Goal: Obtain resource: Download file/media

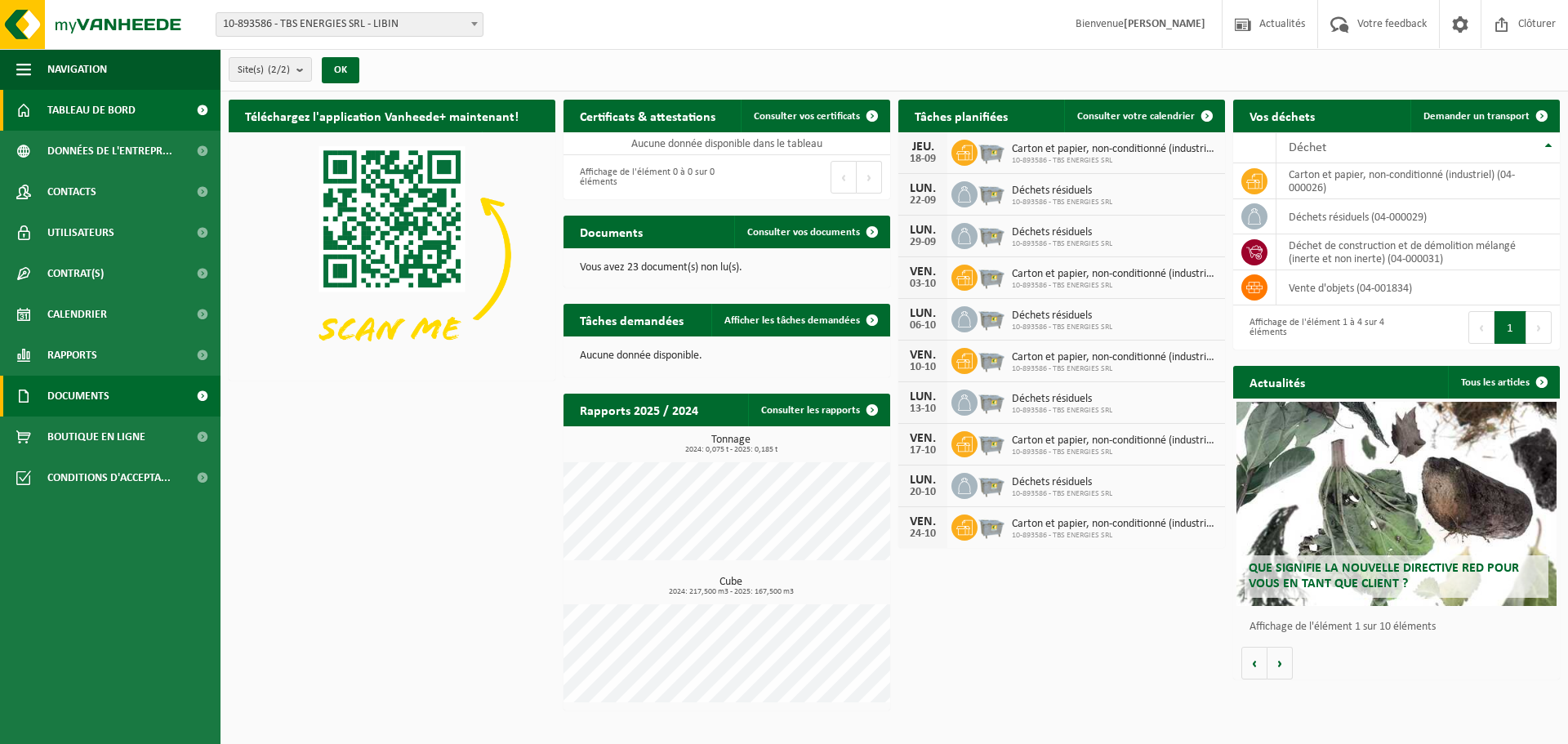
click at [81, 395] on span "Documents" at bounding box center [79, 396] width 62 height 41
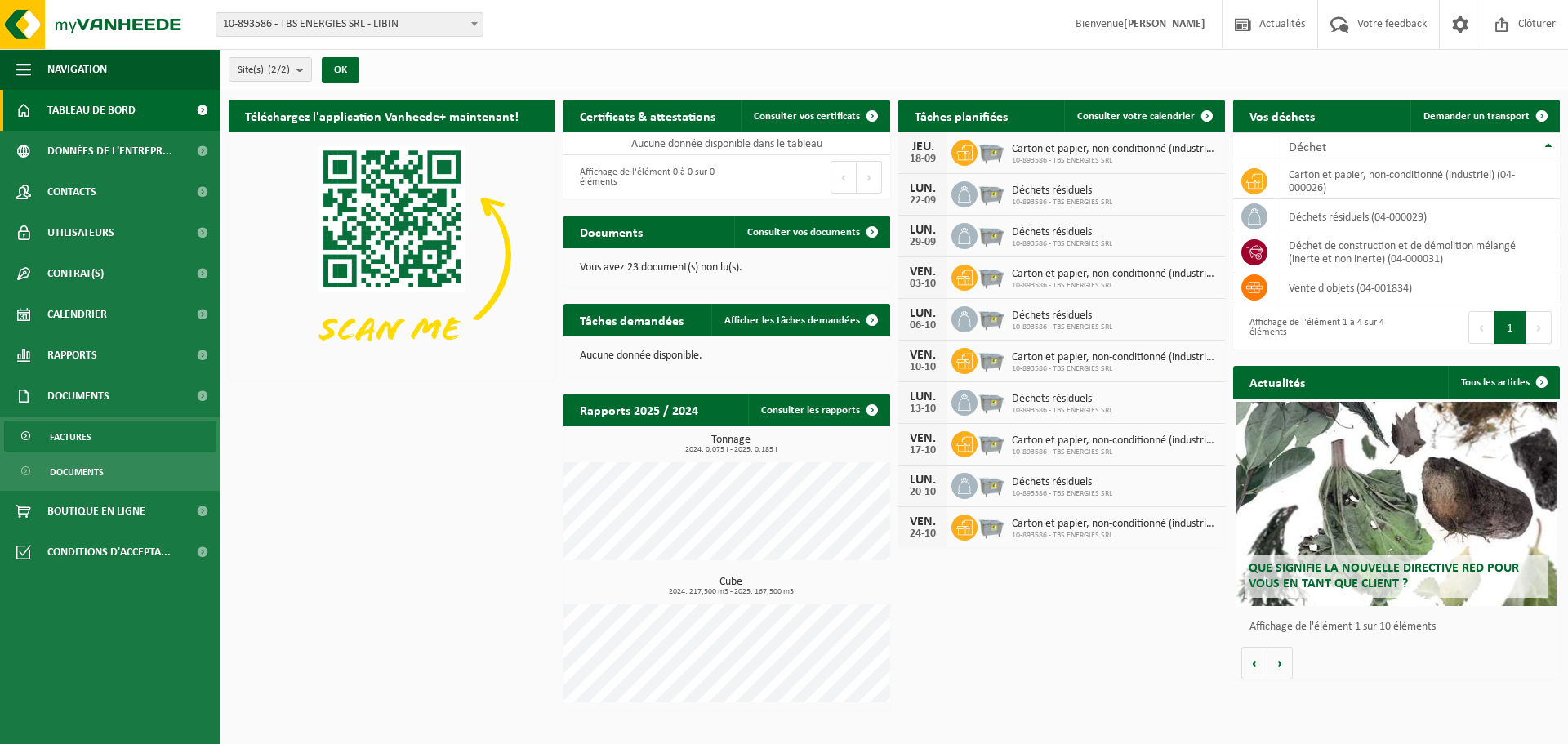
click at [88, 437] on span "Factures" at bounding box center [70, 437] width 42 height 31
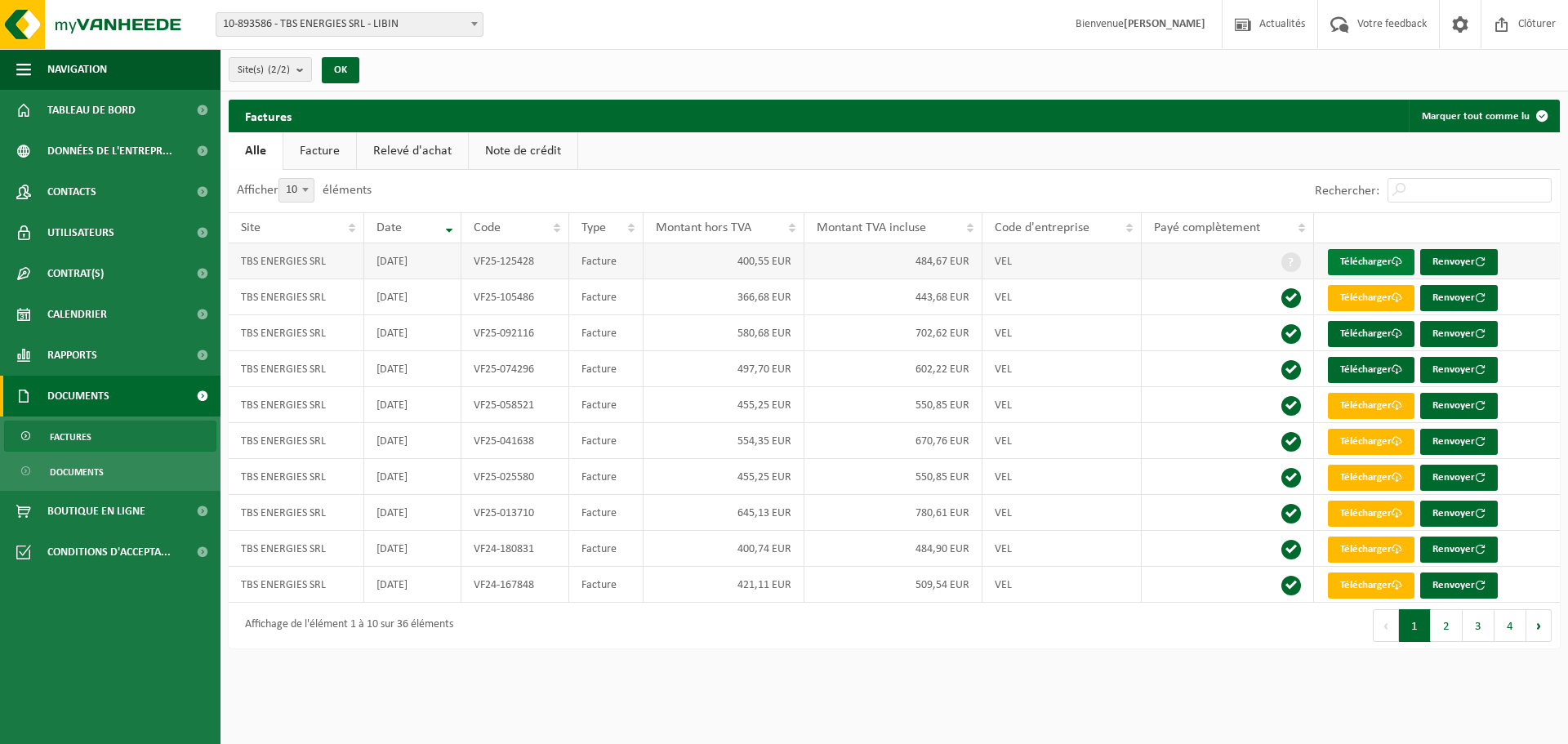
click at [1364, 260] on link "Télécharger" at bounding box center [1371, 262] width 87 height 26
click at [1536, 25] on span "Clôturer" at bounding box center [1537, 24] width 46 height 48
